Goal: Obtain resource: Obtain resource

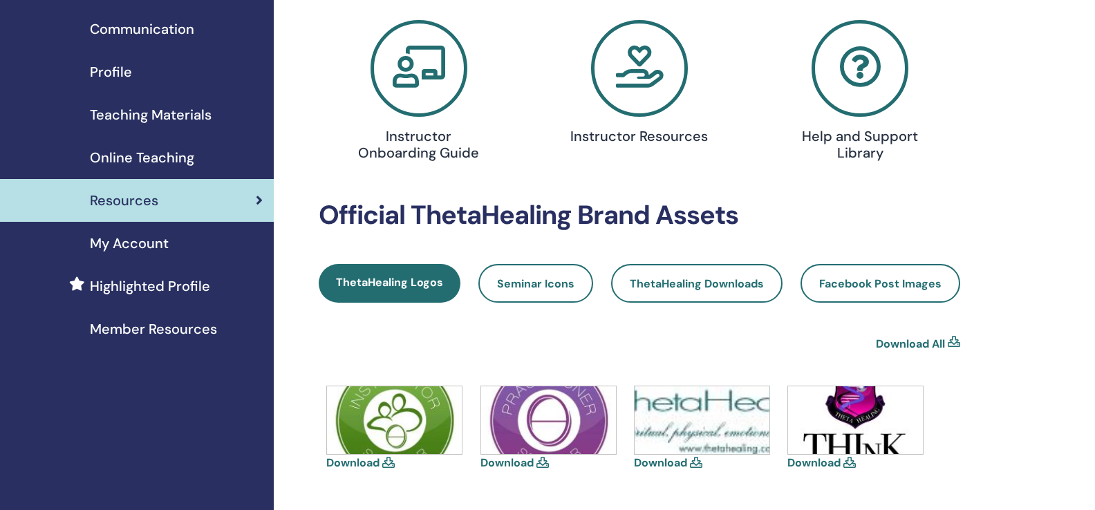
scroll to position [124, 0]
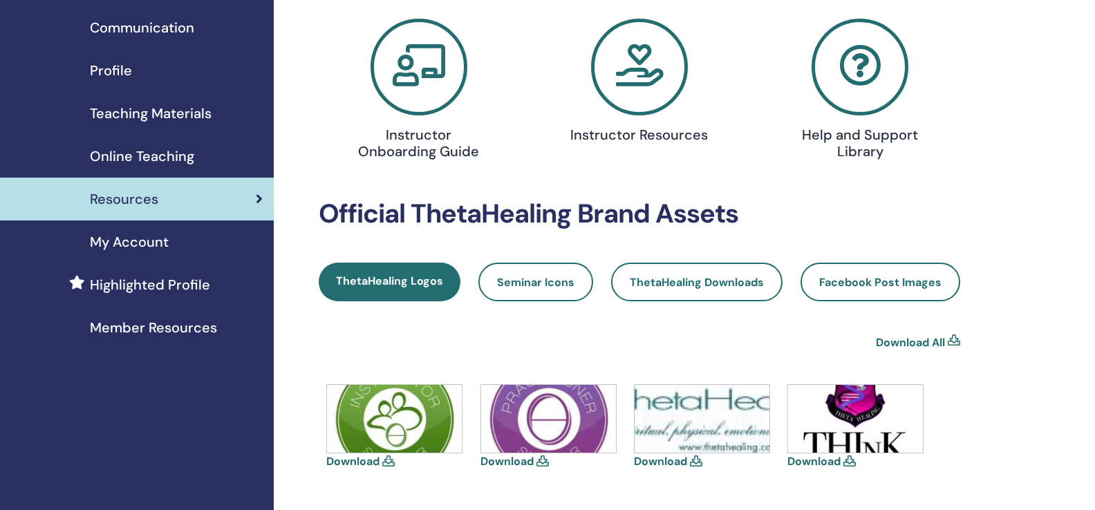
click at [650, 60] on icon at bounding box center [639, 67] width 97 height 97
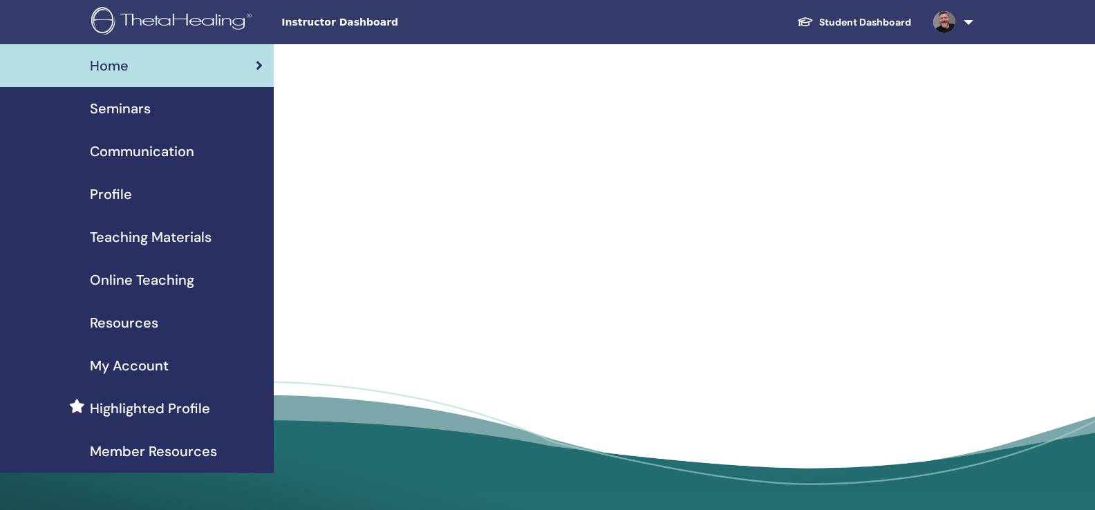
click at [115, 232] on span "Teaching Materials" at bounding box center [151, 237] width 122 height 21
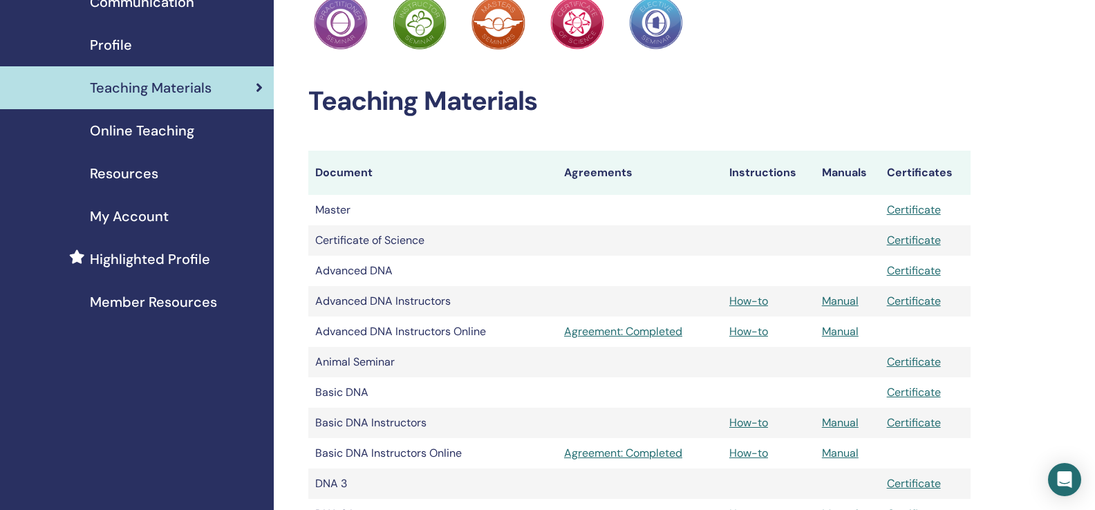
scroll to position [140, 0]
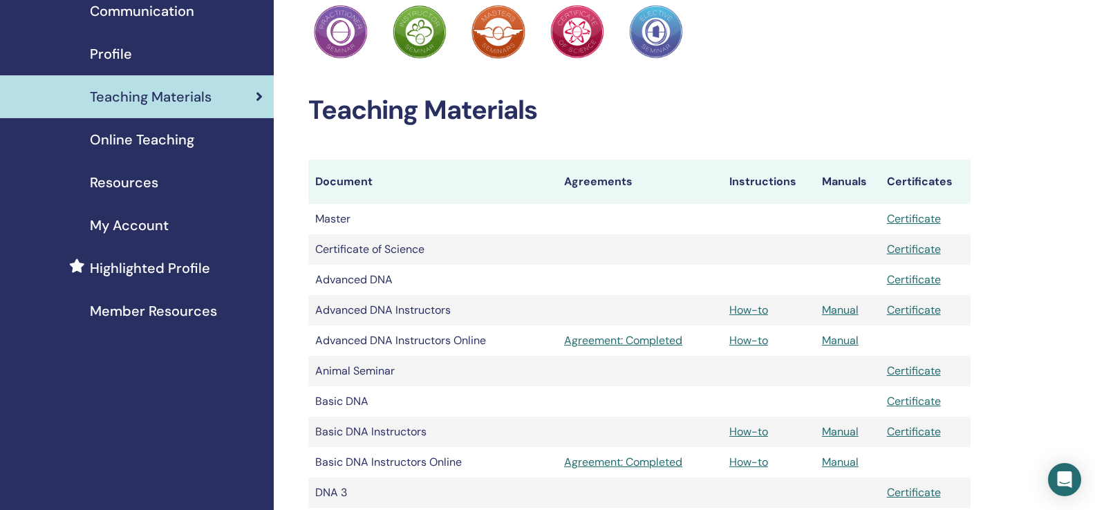
click at [160, 138] on span "Online Teaching" at bounding box center [142, 139] width 104 height 21
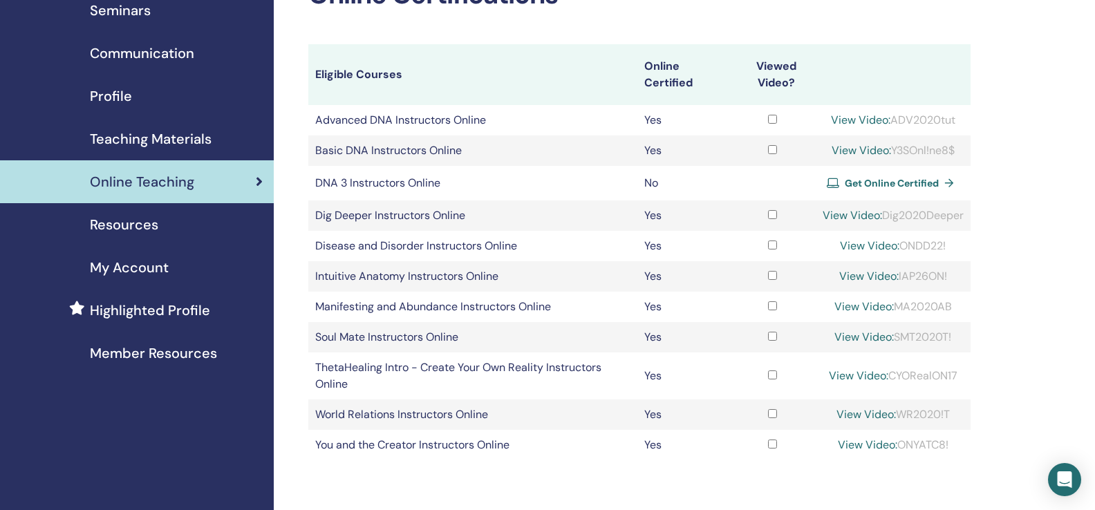
scroll to position [100, 0]
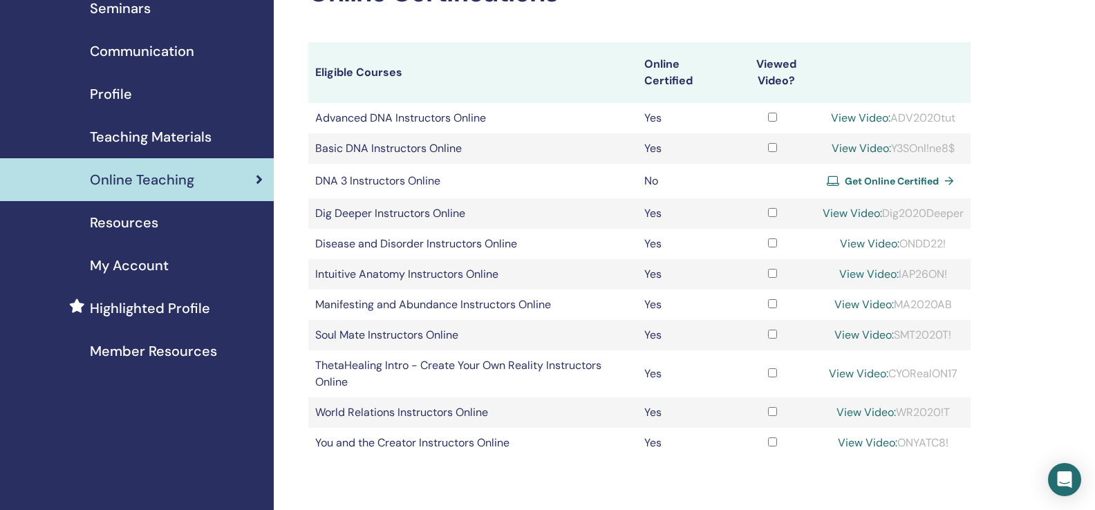
click at [181, 136] on span "Teaching Materials" at bounding box center [151, 137] width 122 height 21
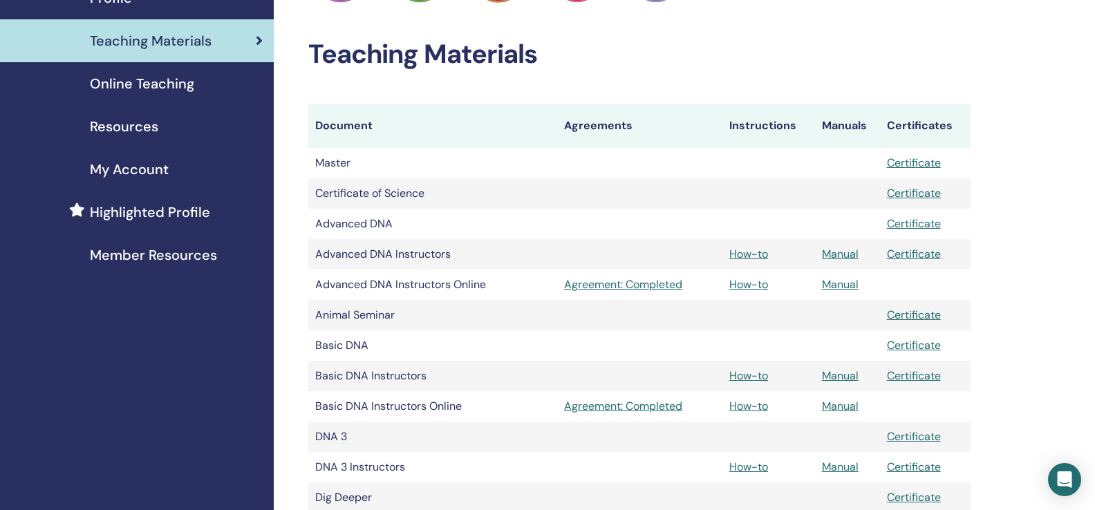
scroll to position [202, 0]
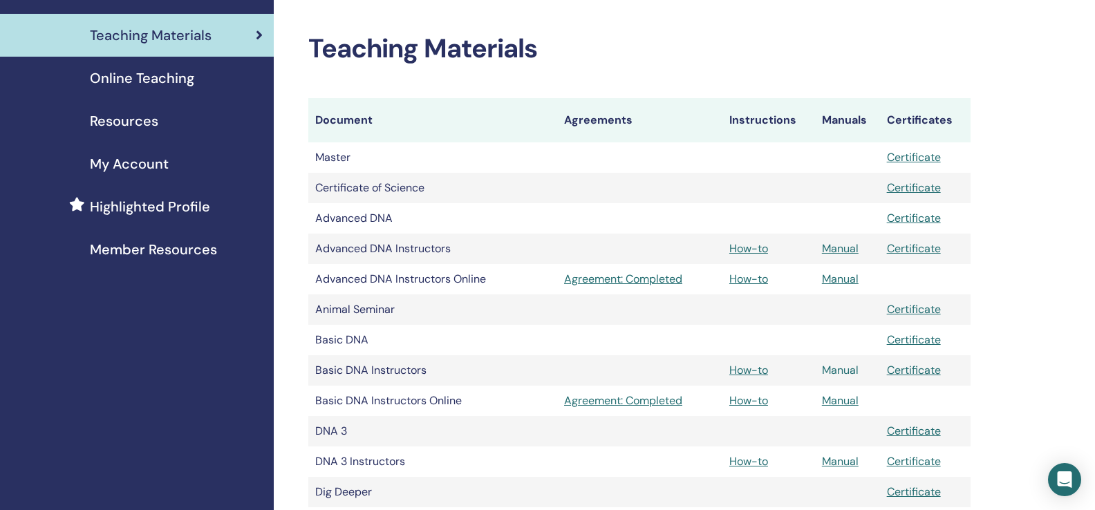
click at [848, 367] on link "Manual" at bounding box center [840, 370] width 37 height 15
